Goal: Information Seeking & Learning: Learn about a topic

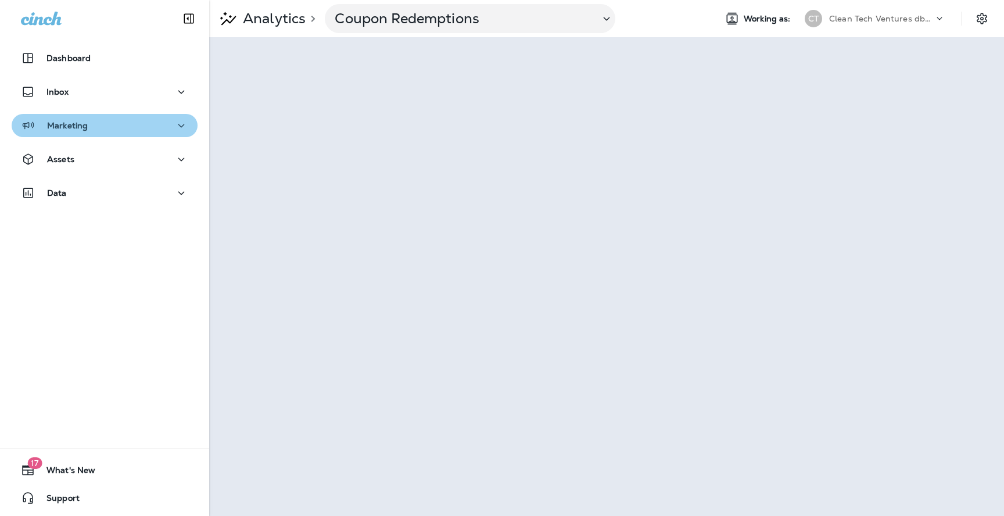
click at [103, 128] on div "Marketing" at bounding box center [104, 126] width 167 height 15
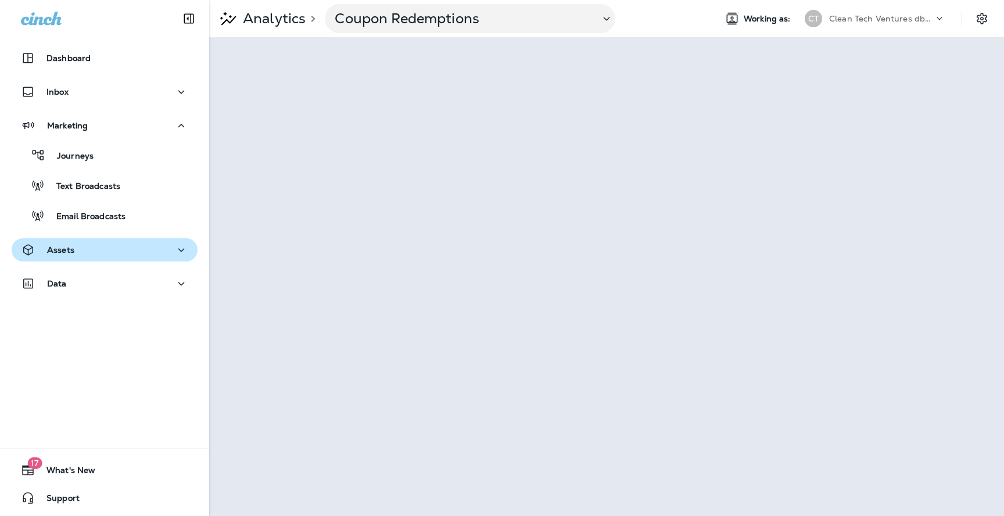
click at [110, 255] on div "Assets" at bounding box center [104, 250] width 167 height 15
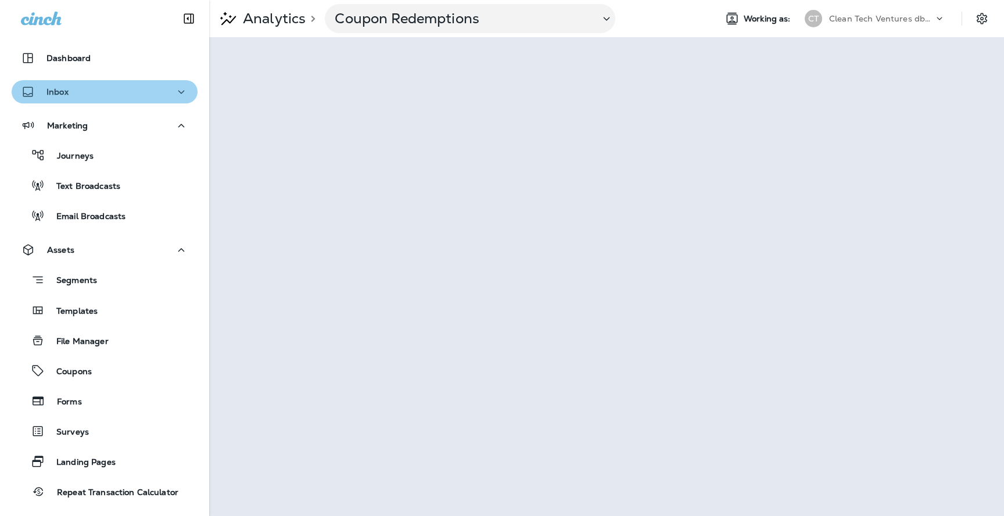
click at [84, 95] on div "Inbox" at bounding box center [104, 92] width 167 height 15
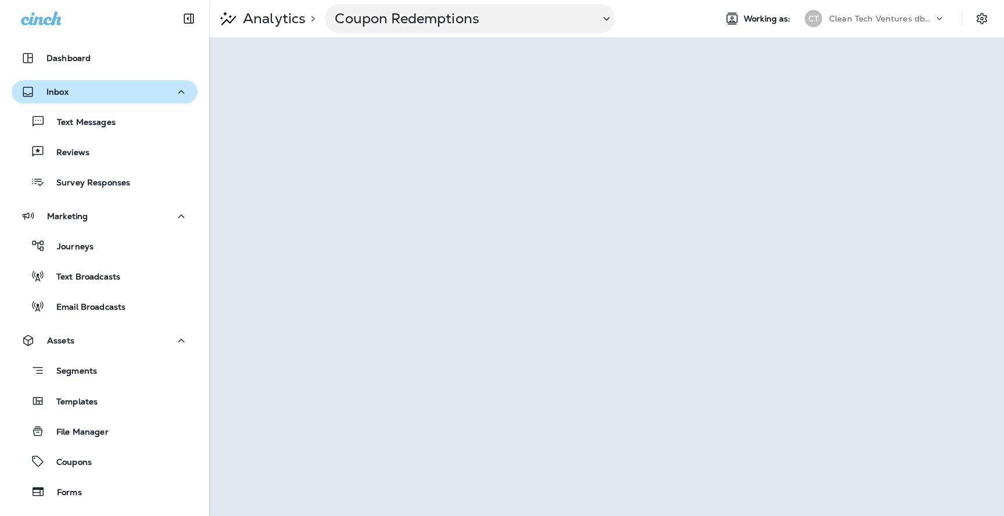
click at [84, 95] on div "Inbox" at bounding box center [104, 92] width 167 height 15
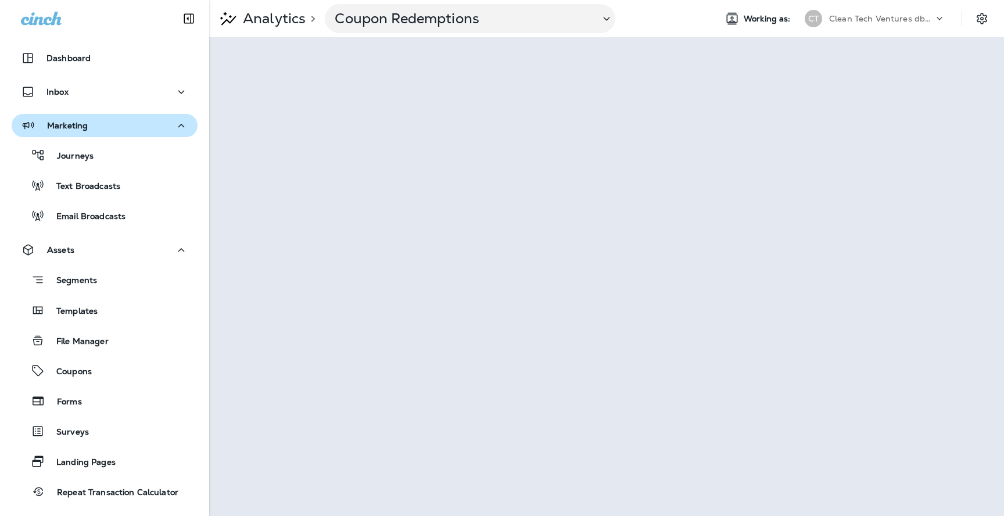
click at [99, 125] on div "Marketing" at bounding box center [104, 126] width 167 height 15
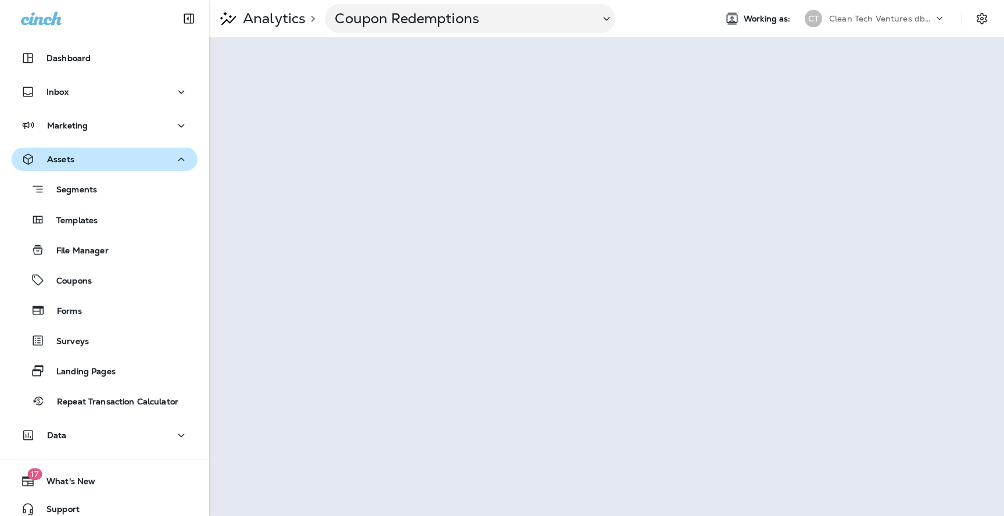
click at [106, 148] on button "Assets" at bounding box center [105, 159] width 186 height 23
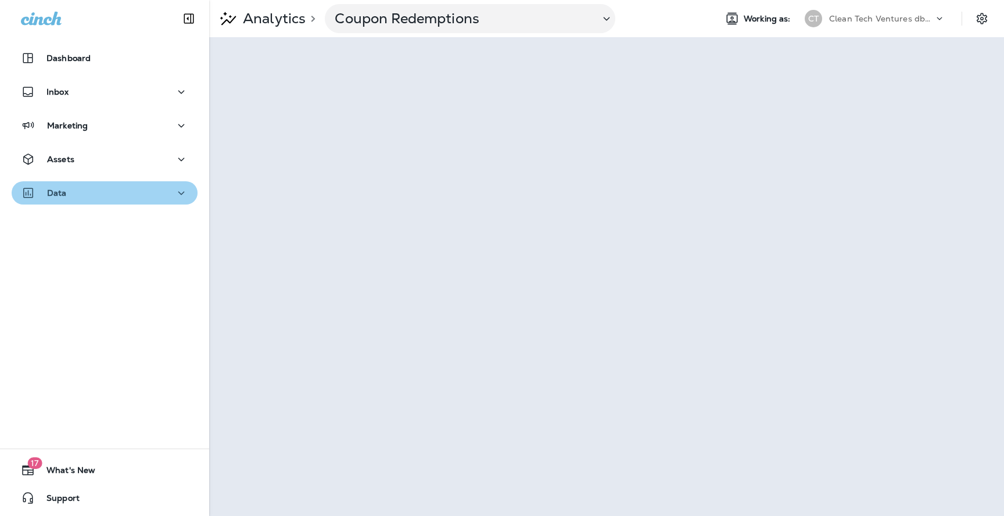
click at [107, 187] on div "Data" at bounding box center [104, 193] width 167 height 15
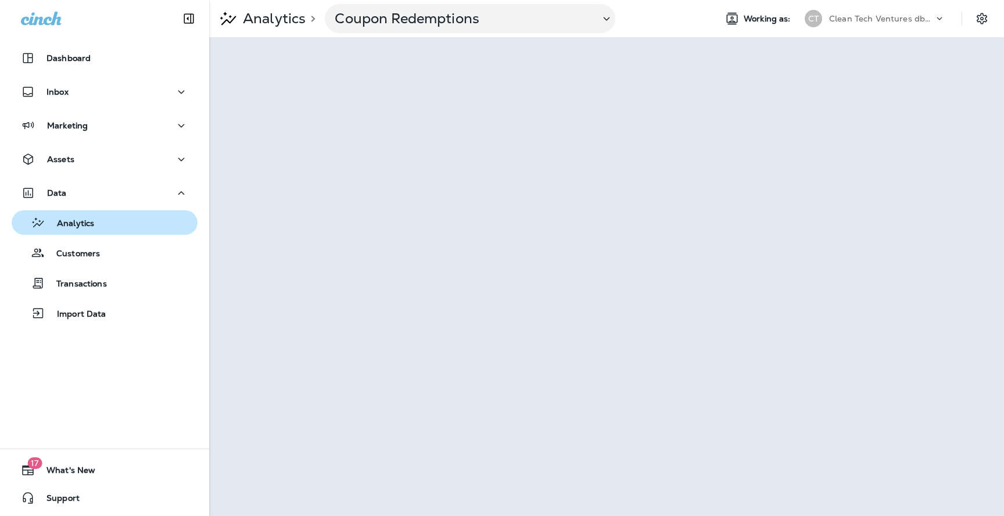
click at [103, 227] on div "Analytics" at bounding box center [104, 222] width 177 height 17
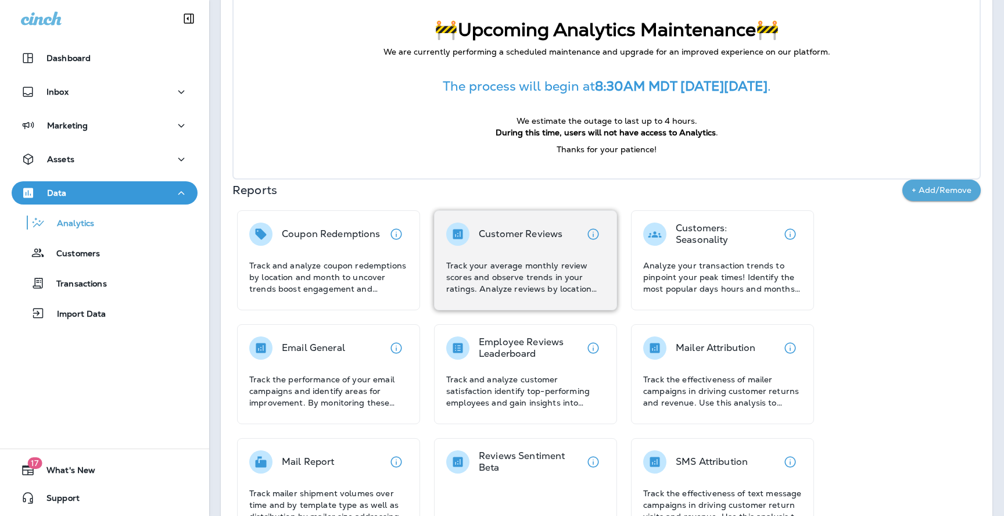
scroll to position [68, 0]
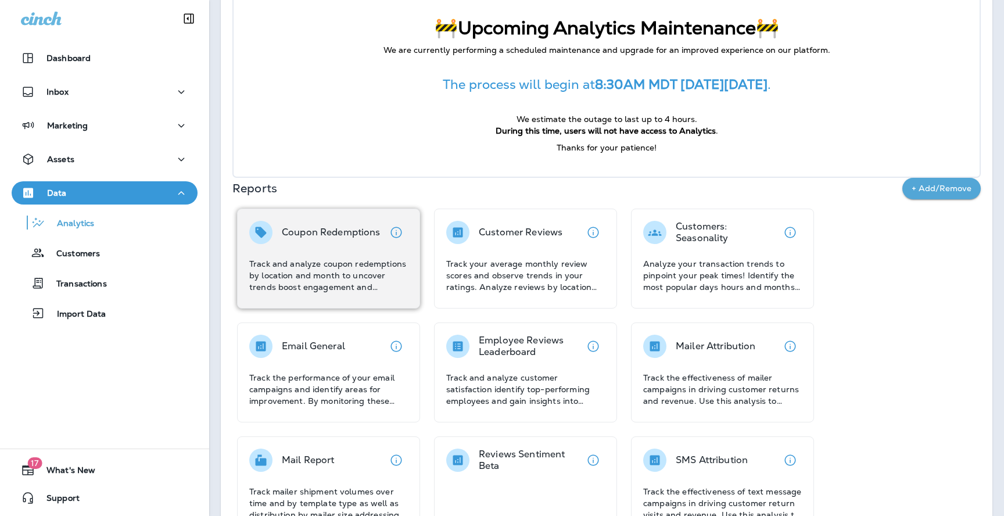
click at [369, 270] on p "Track and analyze coupon redemptions by location and month to uncover trends bo…" at bounding box center [328, 275] width 159 height 35
